Goal: Task Accomplishment & Management: Complete application form

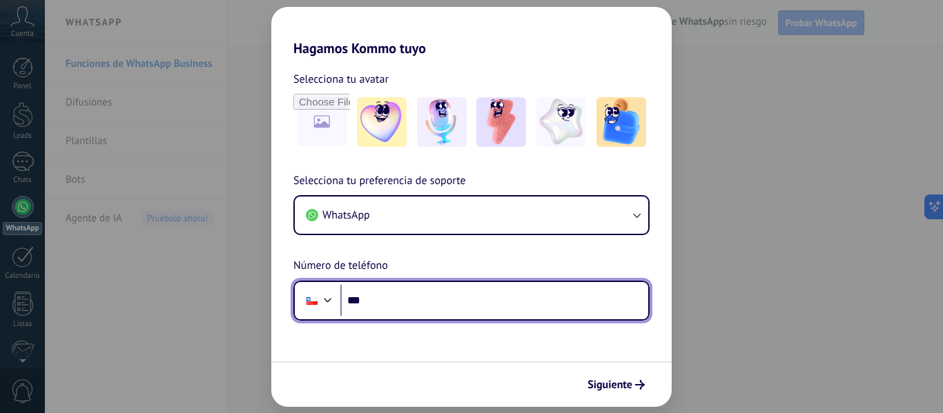
click at [402, 294] on input "***" at bounding box center [494, 301] width 308 height 32
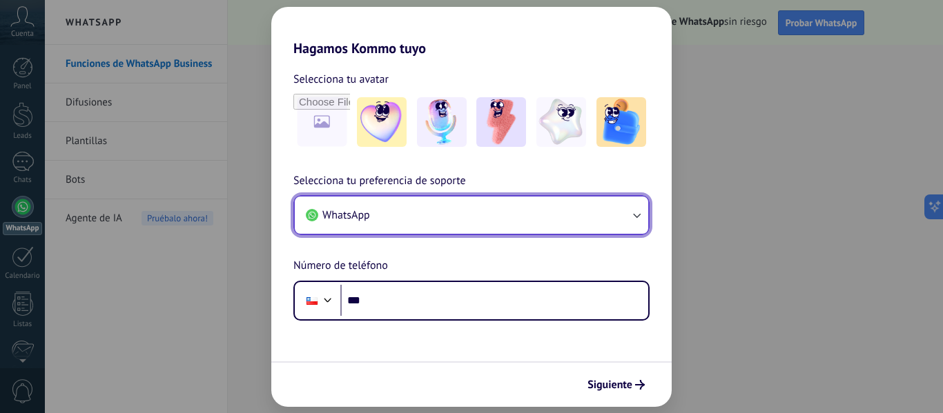
click at [633, 213] on icon "button" at bounding box center [636, 215] width 14 height 14
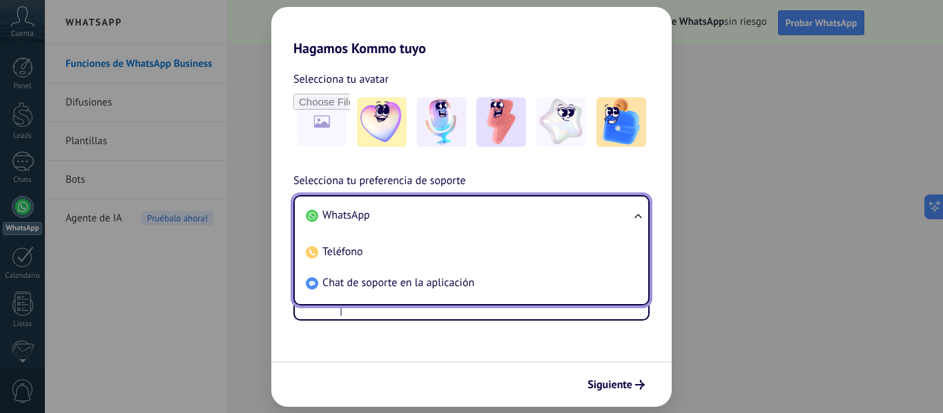
click at [633, 213] on ul "WhatsApp Teléfono Chat de soporte en la aplicación" at bounding box center [471, 250] width 356 height 110
click at [638, 214] on ul "WhatsApp Teléfono Chat de soporte en la aplicación" at bounding box center [471, 250] width 356 height 110
click at [638, 215] on ul "WhatsApp Teléfono Chat de soporte en la aplicación" at bounding box center [471, 250] width 356 height 110
click at [241, 291] on div "Hagamos Kommo tuyo Selecciona tu avatar Selecciona tu preferencia de soporte Wh…" at bounding box center [471, 206] width 943 height 413
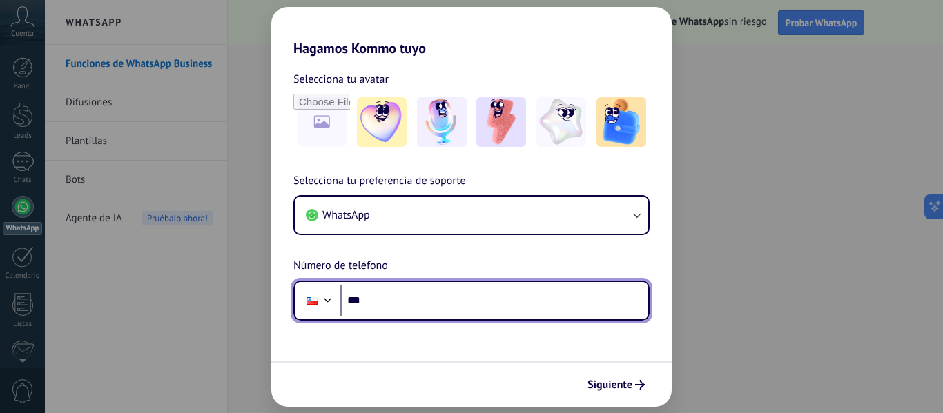
click at [409, 300] on input "***" at bounding box center [494, 301] width 308 height 32
type input "**********"
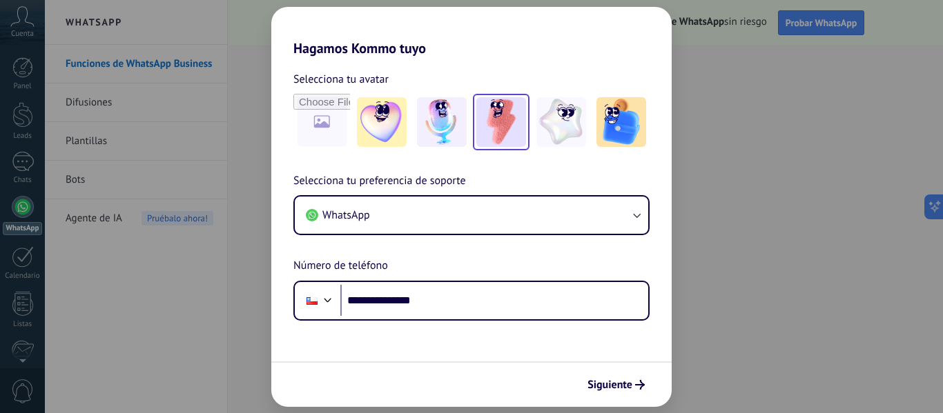
click at [501, 116] on img at bounding box center [501, 122] width 50 height 50
click at [617, 388] on span "Siguiente" at bounding box center [609, 385] width 45 height 10
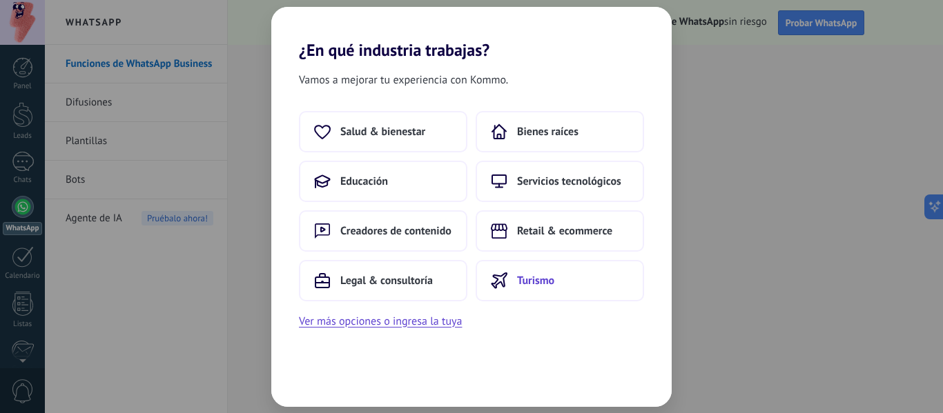
click at [546, 280] on span "Turismo" at bounding box center [535, 281] width 37 height 14
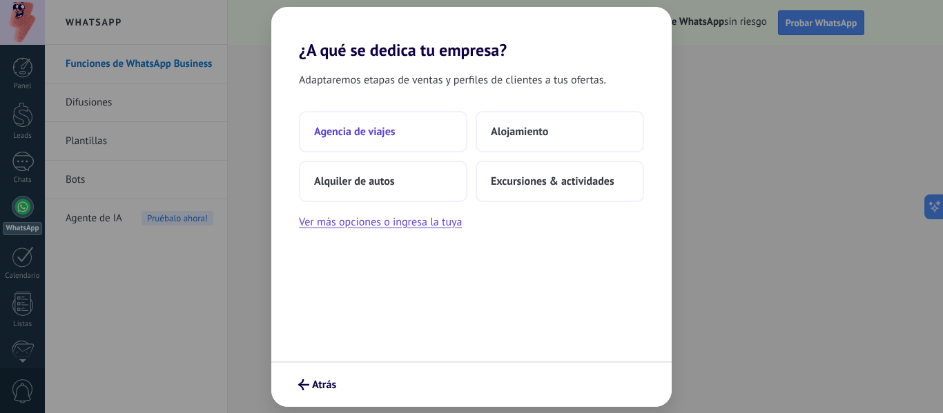
click at [379, 138] on span "Agencia de viajes" at bounding box center [354, 132] width 81 height 14
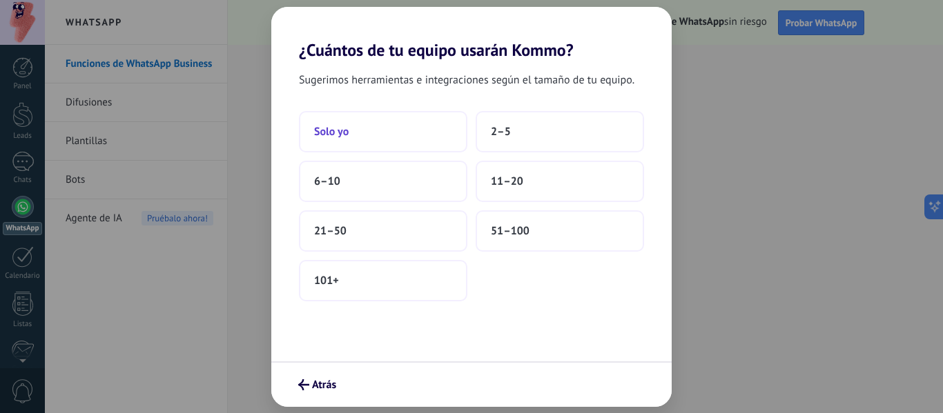
click at [373, 126] on button "Solo yo" at bounding box center [383, 131] width 168 height 41
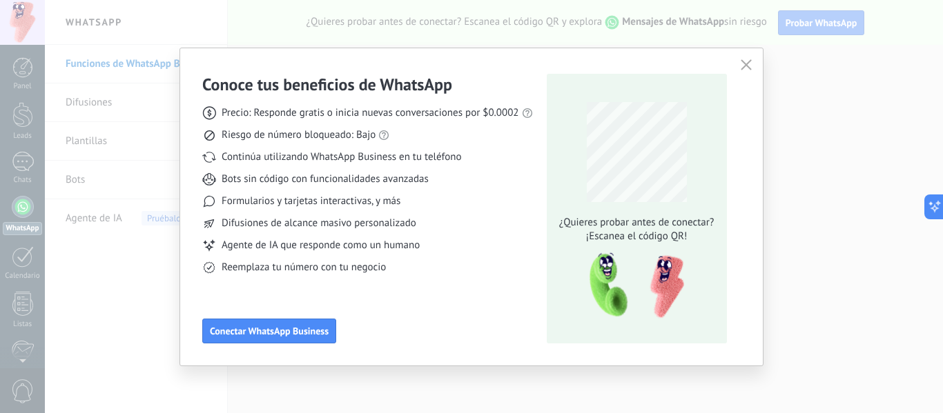
click at [754, 61] on button "button" at bounding box center [746, 65] width 18 height 19
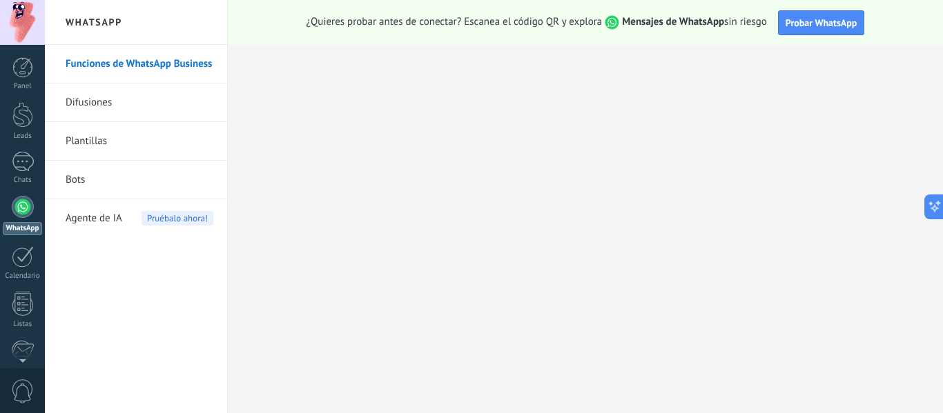
scroll to position [161, 0]
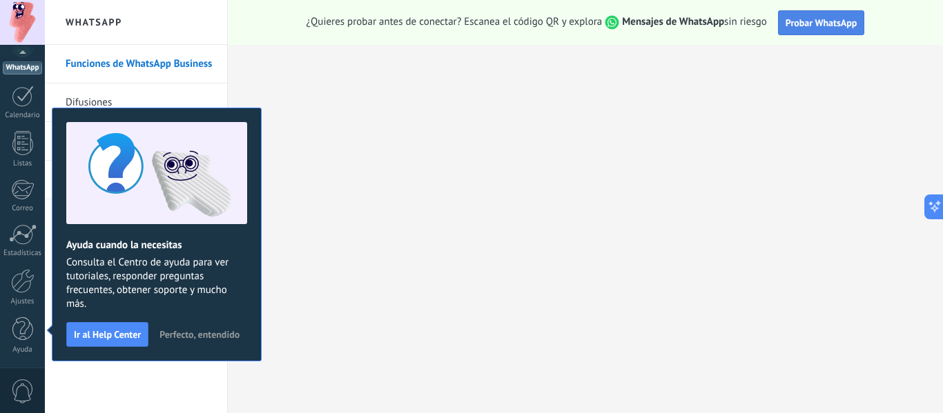
click at [805, 23] on span "Probar WhatsApp" at bounding box center [821, 23] width 72 height 12
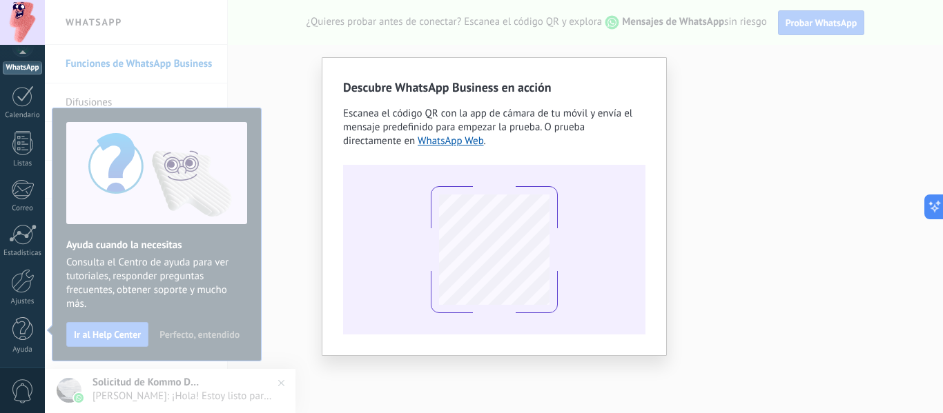
scroll to position [0, 0]
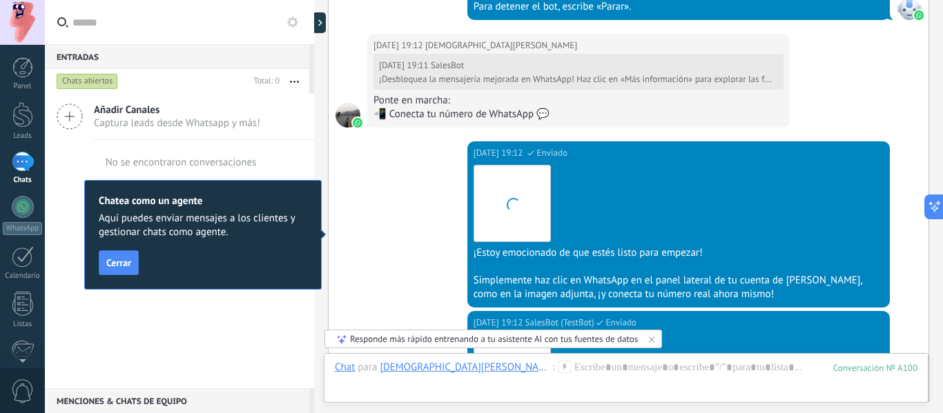
scroll to position [1197, 0]
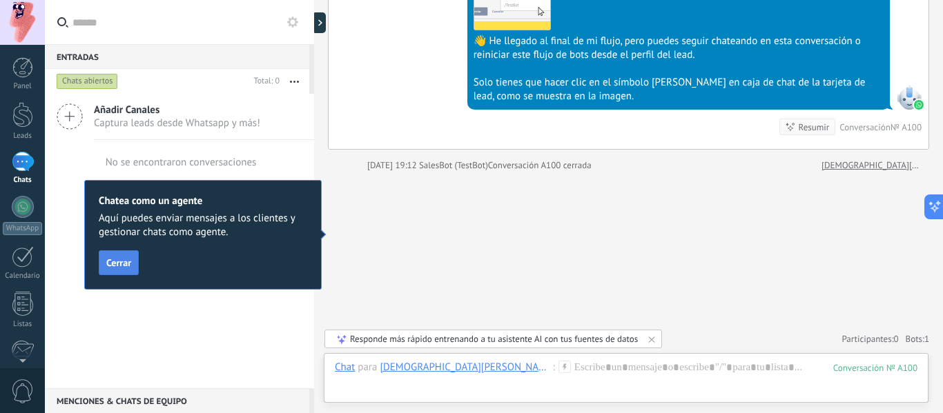
click at [109, 259] on span "Cerrar" at bounding box center [118, 263] width 25 height 10
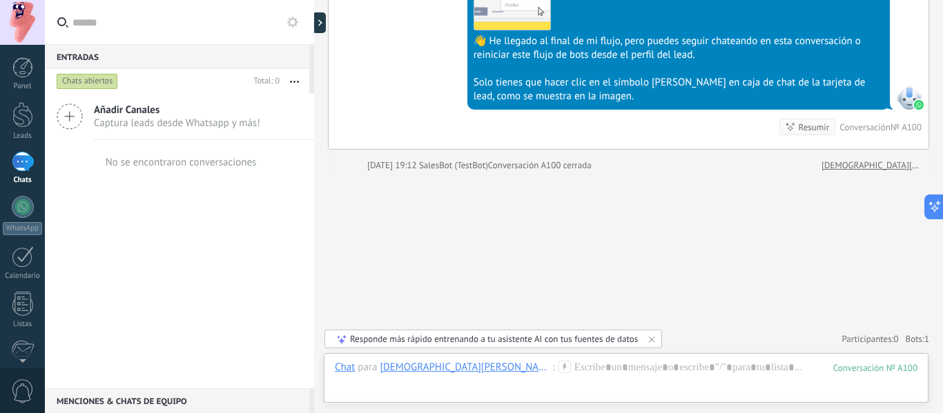
click at [69, 108] on icon at bounding box center [70, 117] width 26 height 26
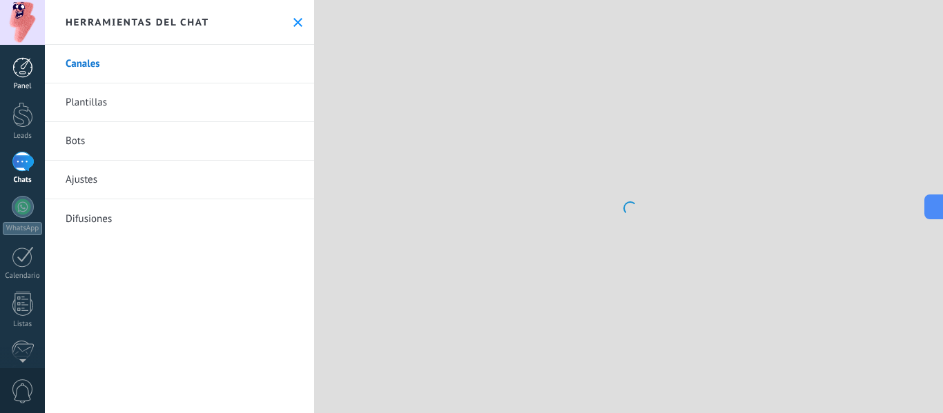
click at [17, 65] on div at bounding box center [22, 67] width 21 height 21
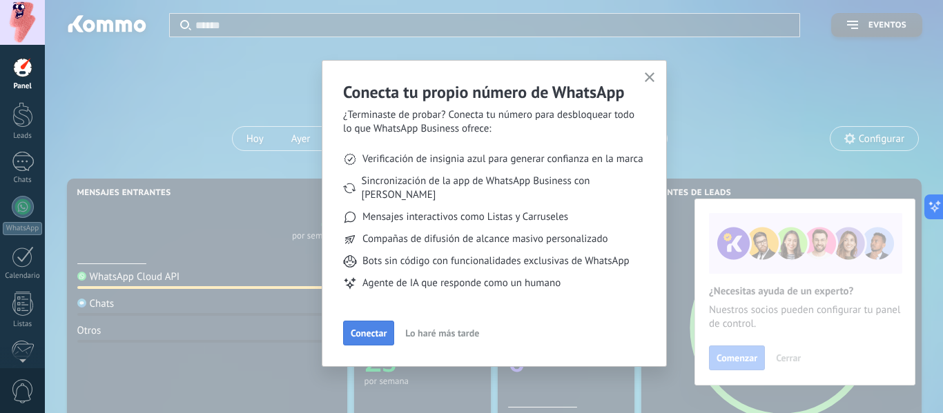
click at [376, 329] on span "Conectar" at bounding box center [369, 334] width 36 height 10
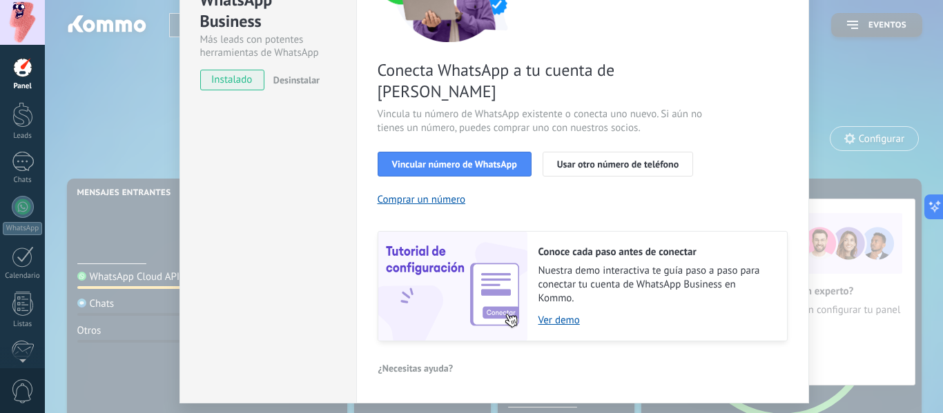
scroll to position [199, 0]
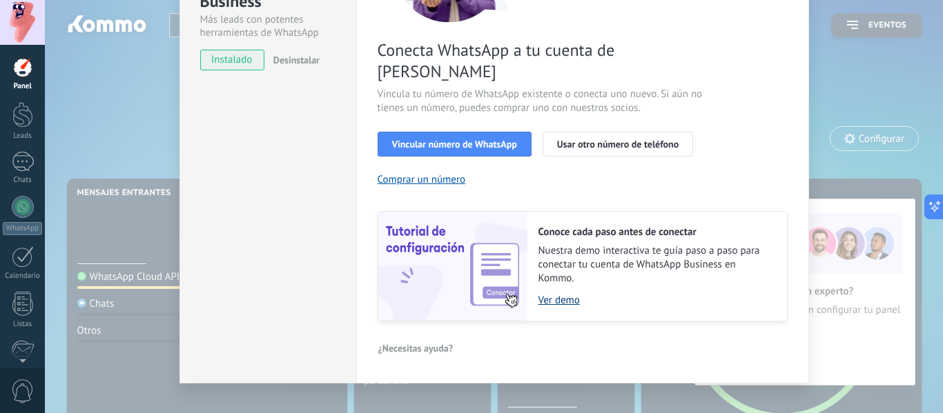
click at [559, 294] on link "Ver demo" at bounding box center [655, 300] width 235 height 13
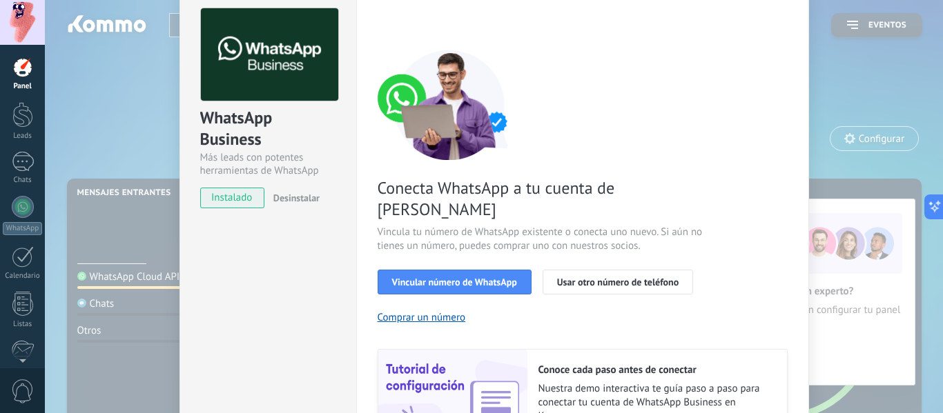
scroll to position [0, 0]
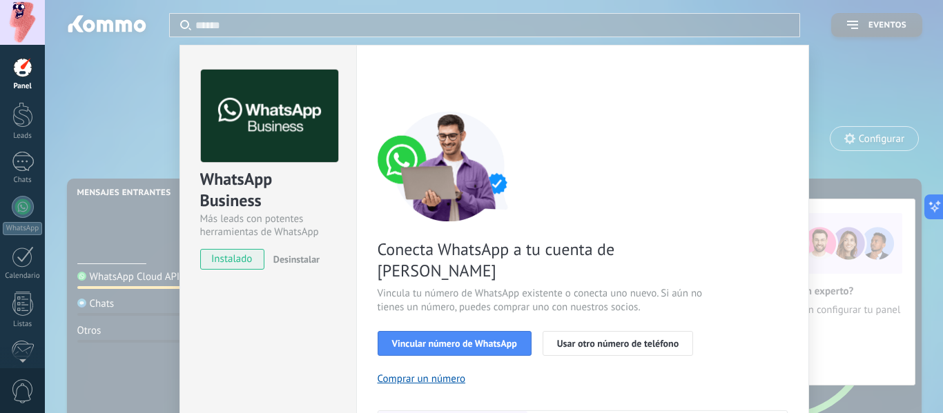
click at [881, 80] on div "WhatsApp Business Más leads con potentes herramientas de WhatsApp instalado Des…" at bounding box center [494, 206] width 898 height 413
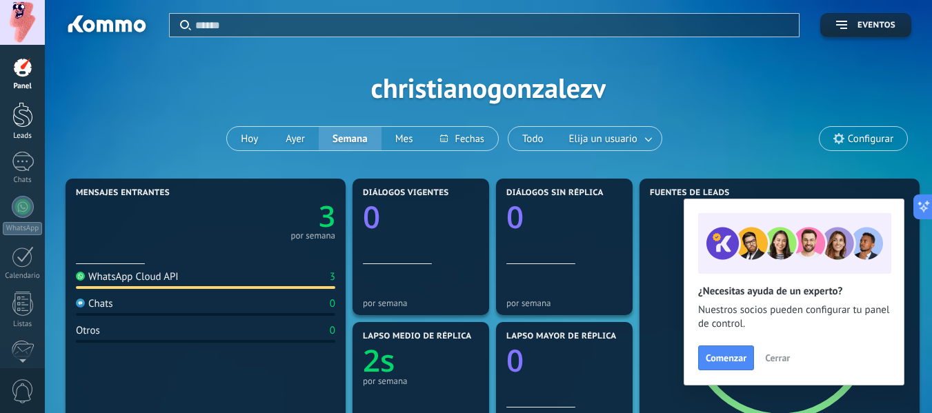
click at [25, 117] on div at bounding box center [22, 115] width 21 height 26
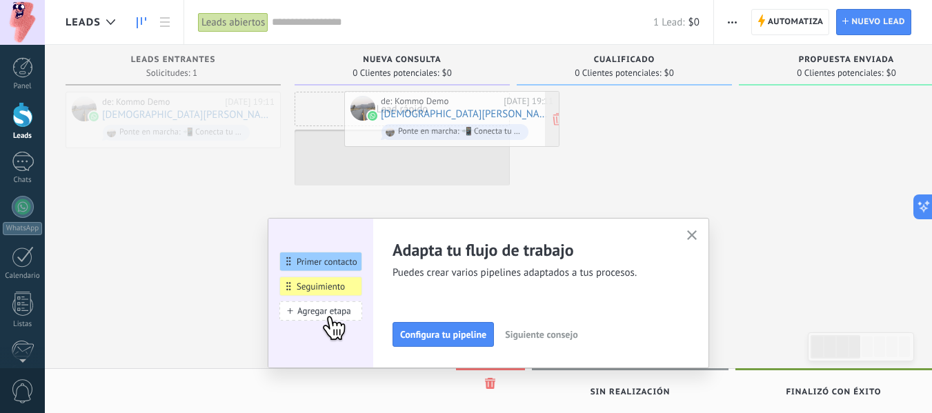
drag, startPoint x: 142, startPoint y: 104, endPoint x: 421, endPoint y: 104, distance: 278.8
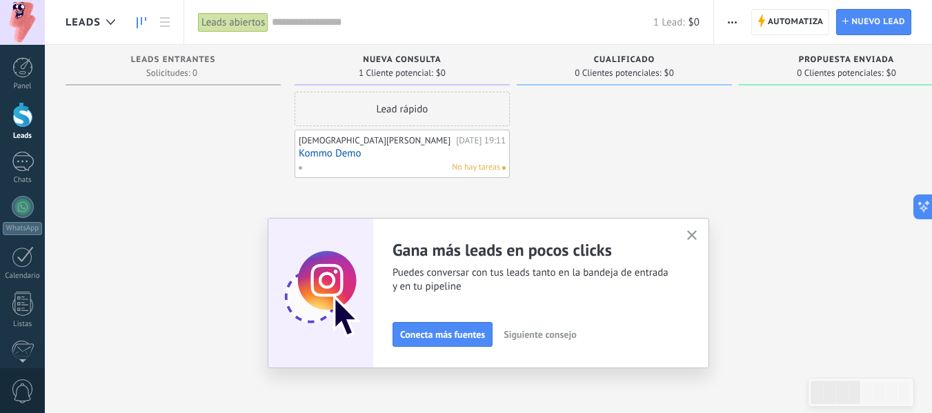
click at [523, 330] on span "Siguiente consejo" at bounding box center [540, 335] width 72 height 10
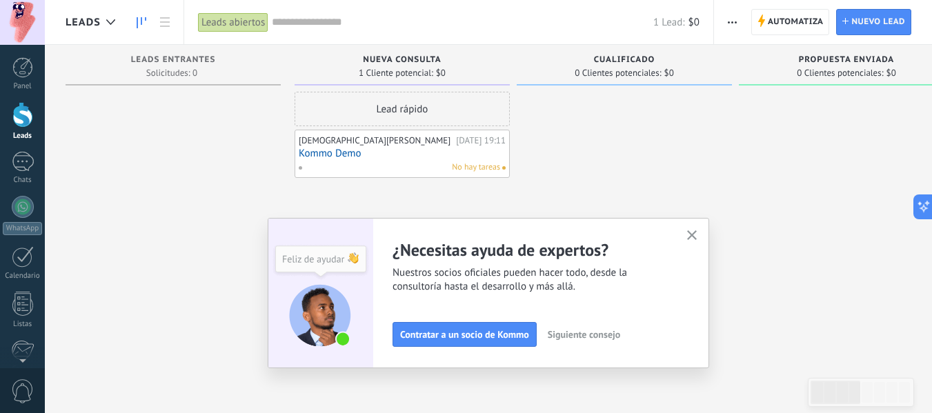
click at [584, 335] on span "Siguiente consejo" at bounding box center [584, 335] width 72 height 10
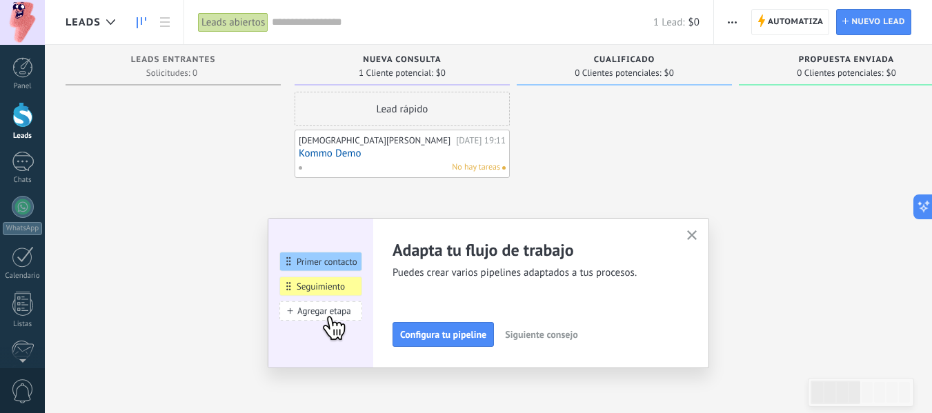
click at [567, 334] on span "Siguiente consejo" at bounding box center [541, 335] width 72 height 10
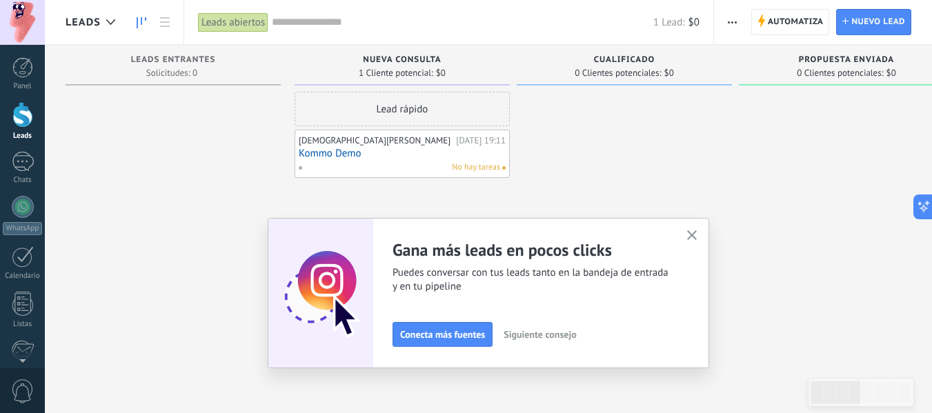
click at [567, 334] on span "Siguiente consejo" at bounding box center [540, 335] width 72 height 10
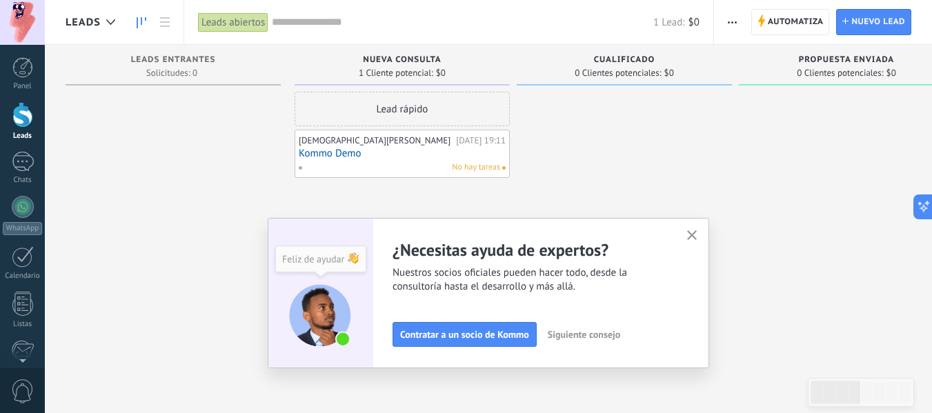
click at [567, 334] on span "Siguiente consejo" at bounding box center [584, 335] width 72 height 10
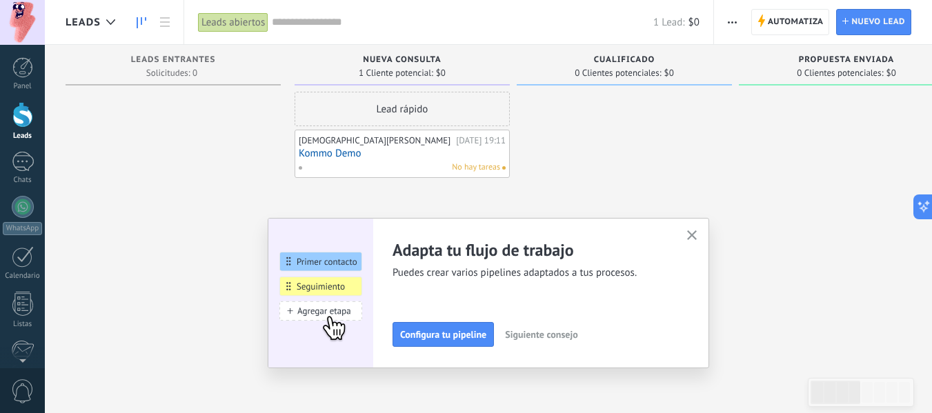
click at [567, 334] on span "Siguiente consejo" at bounding box center [541, 335] width 72 height 10
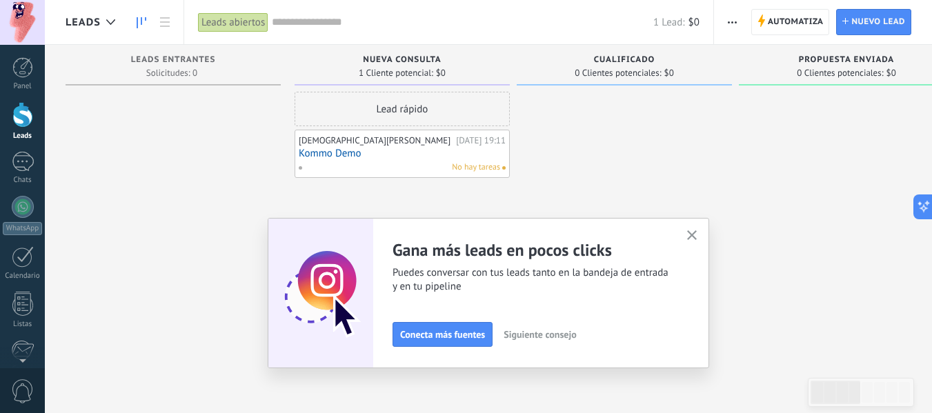
click at [567, 334] on span "Siguiente consejo" at bounding box center [540, 335] width 72 height 10
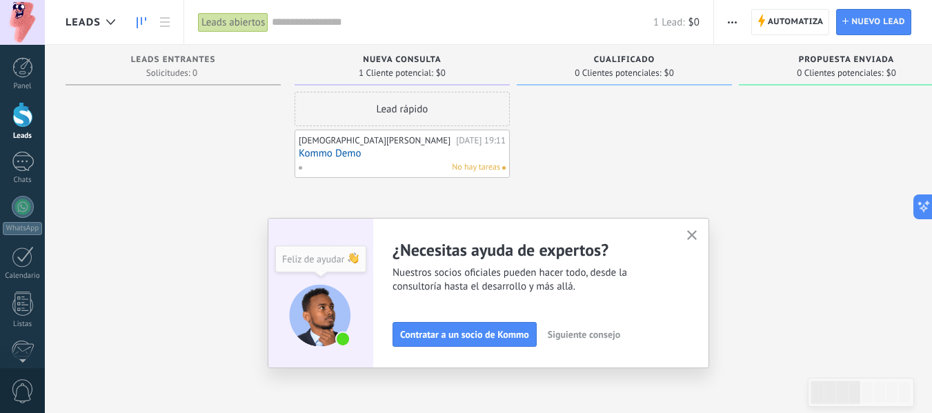
click at [567, 334] on span "Siguiente consejo" at bounding box center [584, 335] width 72 height 10
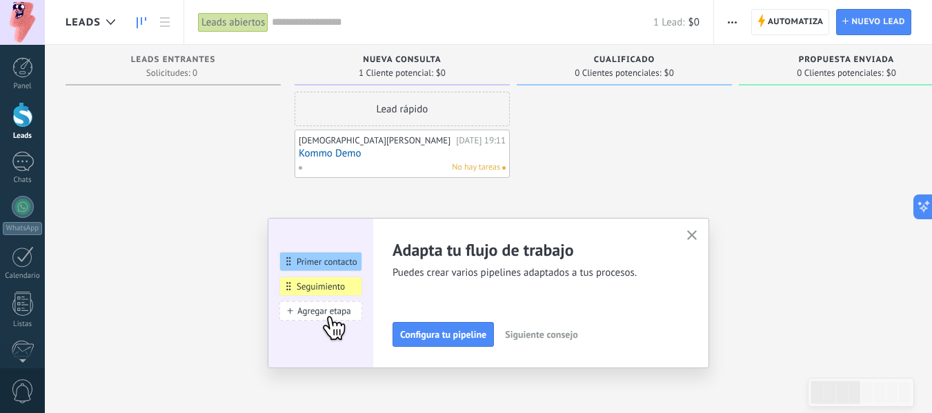
click at [567, 334] on span "Siguiente consejo" at bounding box center [541, 335] width 72 height 10
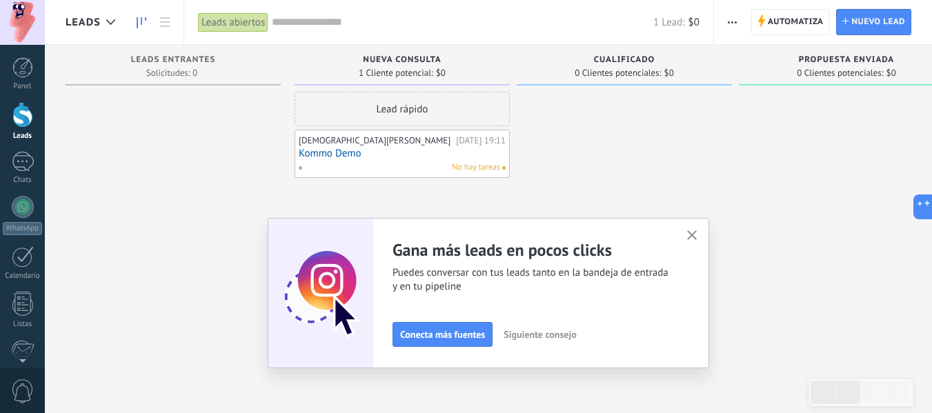
click at [698, 235] on icon "button" at bounding box center [692, 236] width 10 height 10
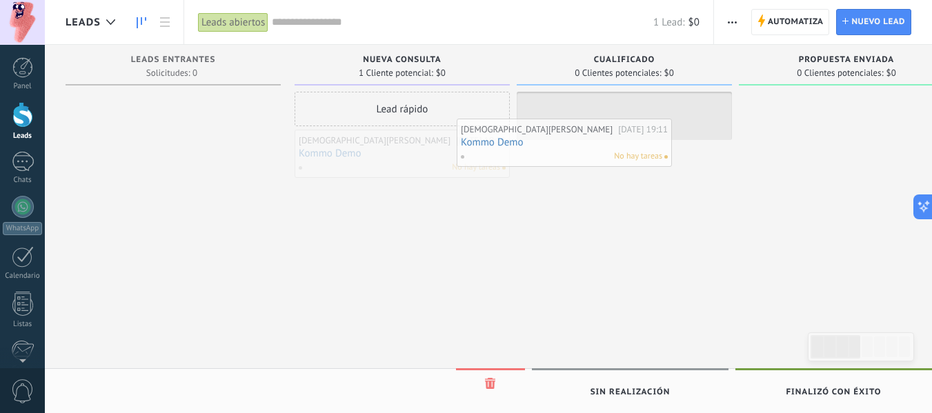
drag, startPoint x: 420, startPoint y: 145, endPoint x: 607, endPoint y: 127, distance: 187.9
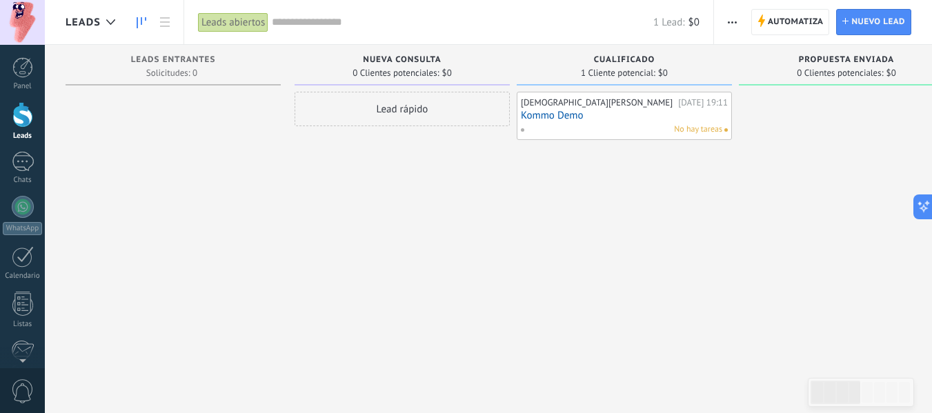
click at [563, 278] on div "[PERSON_NAME][DATE] 19:11 Kommo Demo No hay tareas" at bounding box center [624, 208] width 215 height 233
click at [16, 161] on div "1" at bounding box center [23, 162] width 22 height 20
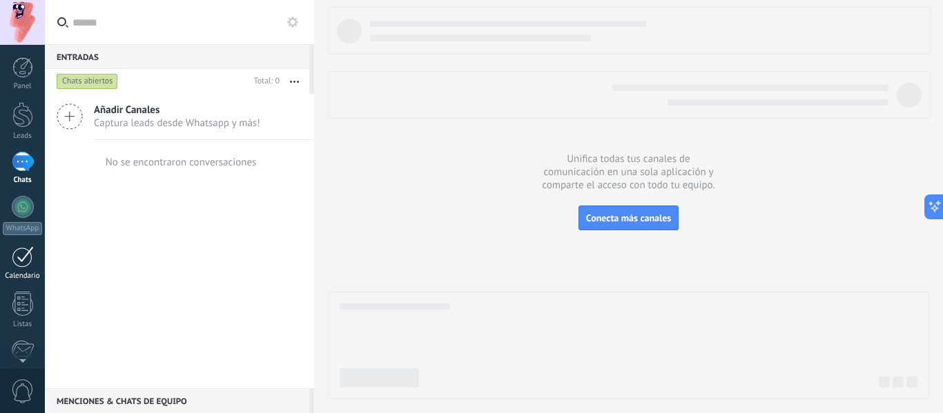
click at [22, 253] on div at bounding box center [23, 256] width 22 height 21
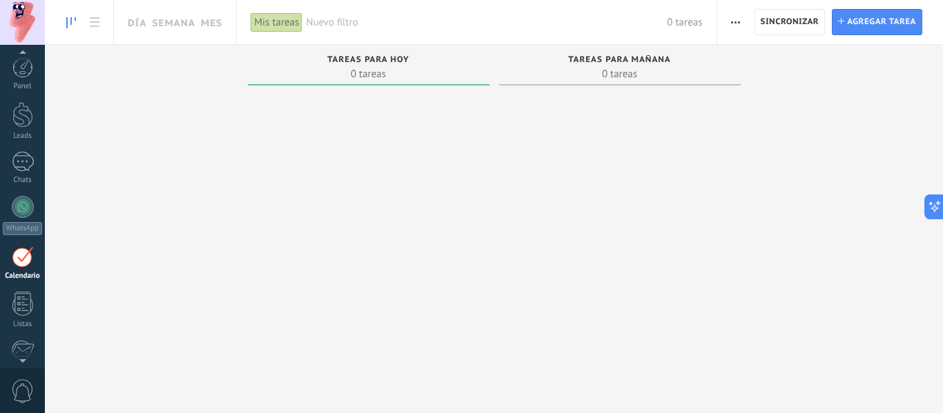
scroll to position [40, 0]
click at [17, 271] on div at bounding box center [22, 264] width 21 height 24
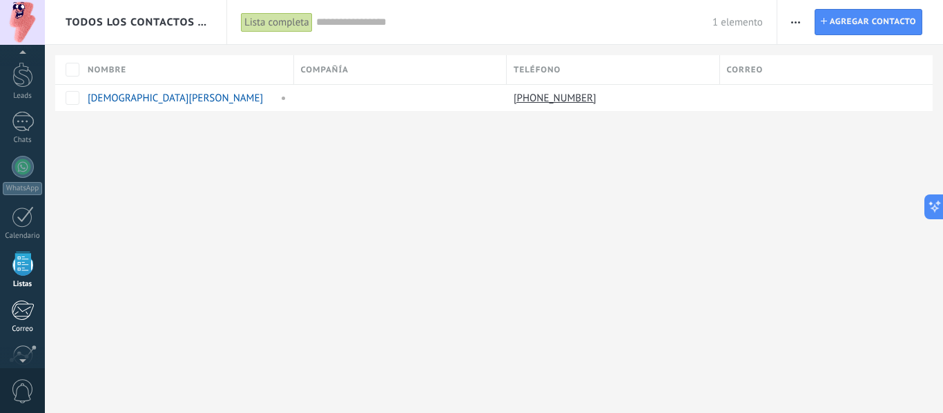
click at [19, 306] on div at bounding box center [22, 310] width 23 height 21
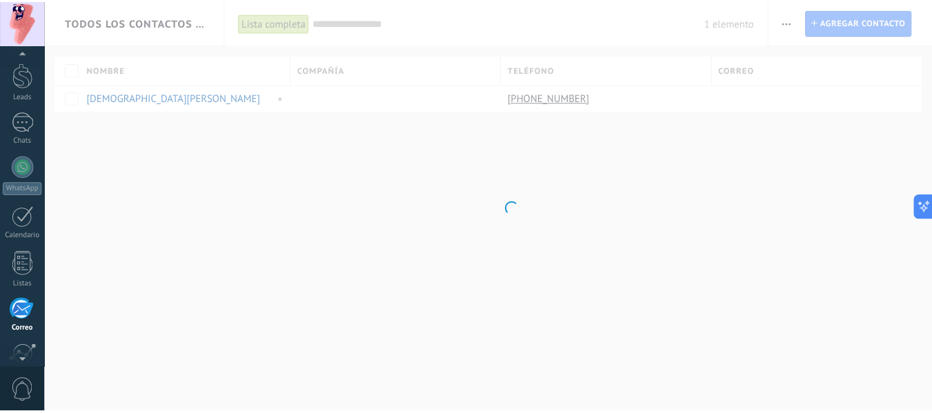
scroll to position [134, 0]
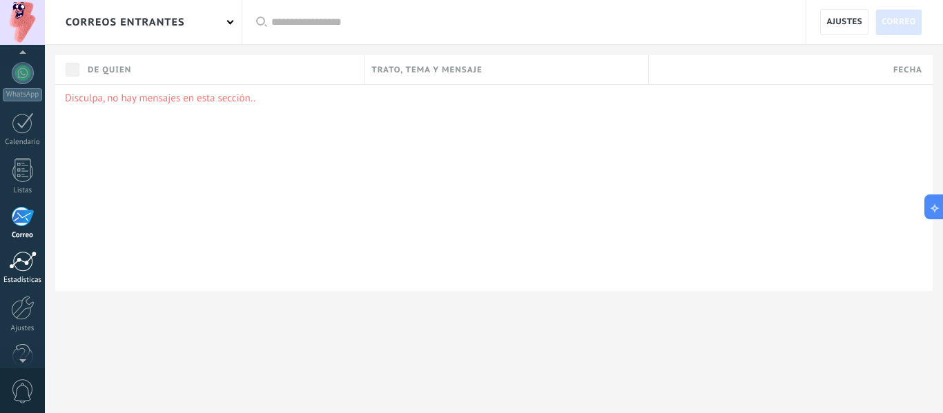
click at [15, 268] on div at bounding box center [23, 261] width 28 height 21
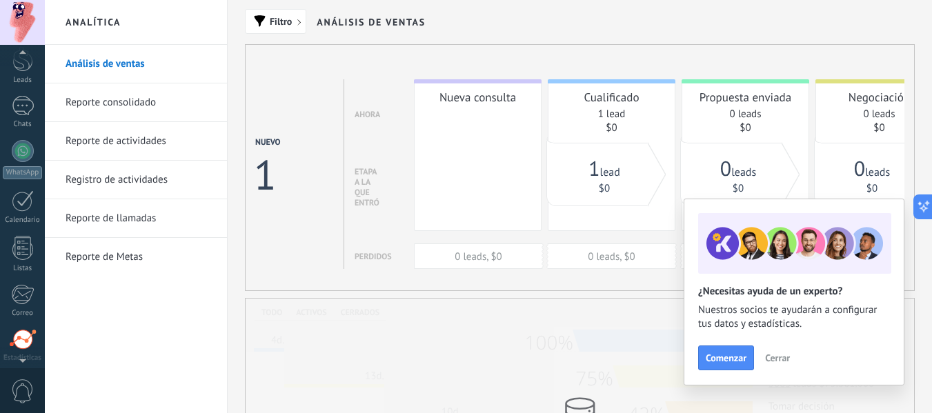
click at [25, 52] on div at bounding box center [22, 55] width 45 height 21
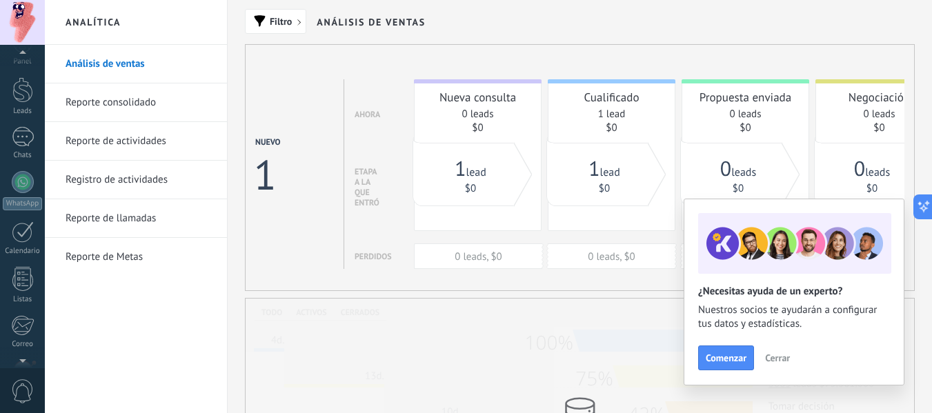
click at [25, 52] on div at bounding box center [22, 55] width 45 height 21
